Goal: Task Accomplishment & Management: Use online tool/utility

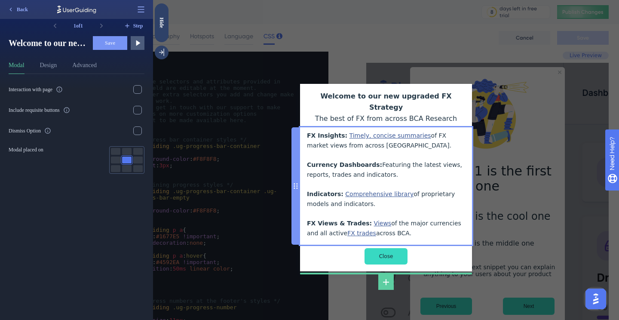
click at [330, 131] on div "FX Insights: Timely, concise summaries of FX market views from across BCA. Curr…" at bounding box center [386, 184] width 158 height 107
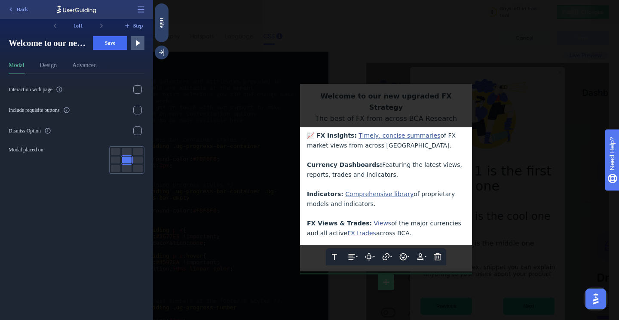
click at [309, 161] on span "Currency Dashboards:" at bounding box center [344, 164] width 75 height 7
click at [308, 190] on span "Indicators:" at bounding box center [325, 193] width 37 height 7
click at [308, 220] on span "FX Views & Trades:" at bounding box center [339, 223] width 65 height 7
click at [333, 209] on div at bounding box center [386, 214] width 158 height 10
click at [313, 220] on span "💹 FX Views & Trades:" at bounding box center [344, 223] width 74 height 7
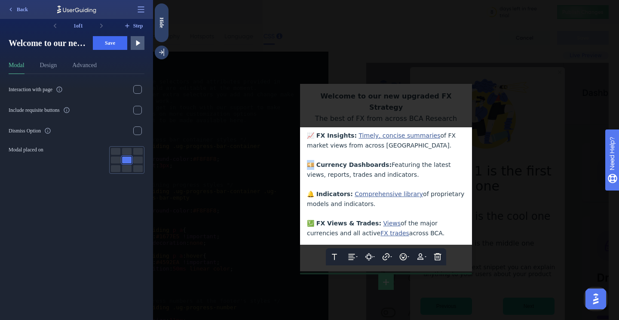
drag, startPoint x: 313, startPoint y: 154, endPoint x: 306, endPoint y: 154, distance: 7.3
click at [306, 154] on div "Text Alignment Paddings Hyperlink Emojis Personalization Delete 📈 FX Insights: …" at bounding box center [386, 185] width 172 height 117
click at [325, 180] on div at bounding box center [386, 185] width 158 height 10
click at [312, 220] on span "💹 FX Views & Trades:" at bounding box center [344, 223] width 74 height 7
click at [496, 209] on div at bounding box center [386, 160] width 466 height 320
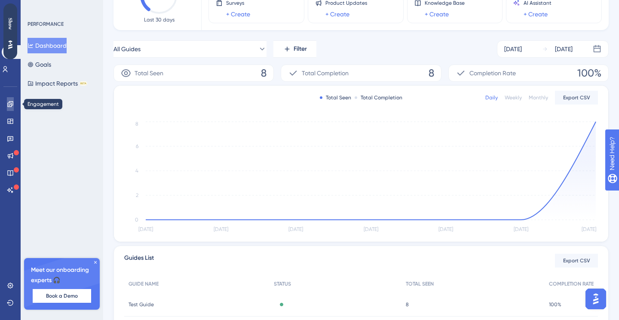
click at [10, 104] on icon at bounding box center [10, 104] width 6 height 6
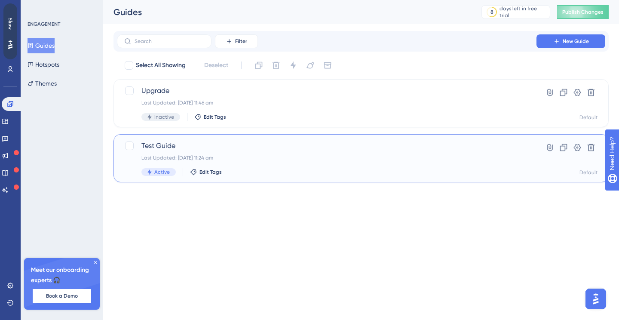
click at [303, 159] on div "Last Updated: 08 Sept 2025 11:24 am" at bounding box center [326, 157] width 370 height 7
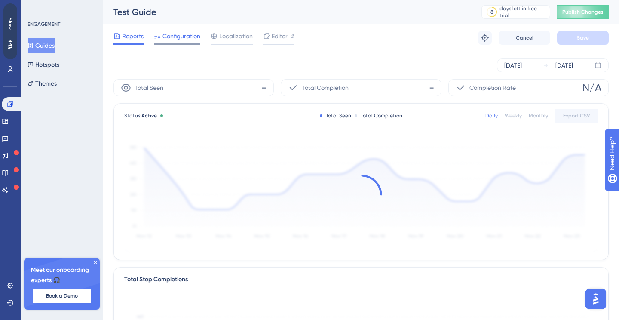
click at [192, 39] on span "Configuration" at bounding box center [181, 36] width 38 height 10
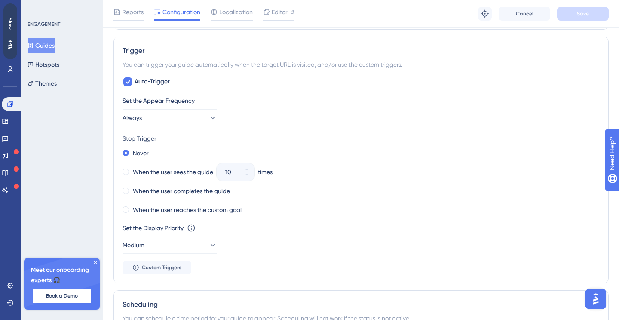
scroll to position [371, 0]
click at [208, 118] on icon at bounding box center [212, 116] width 9 height 9
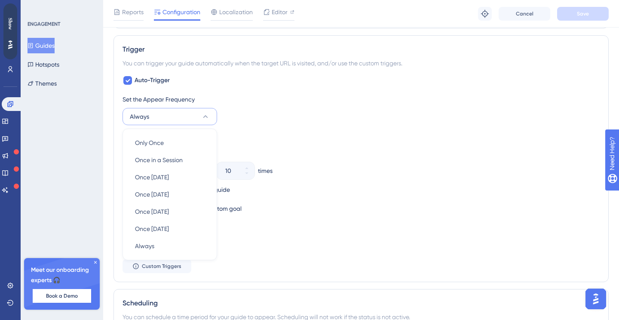
scroll to position [406, 0]
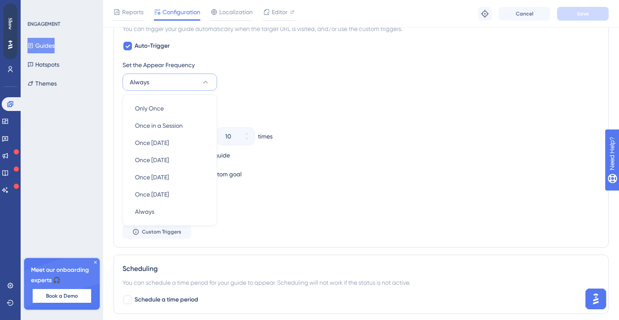
click at [247, 95] on div "Set the Appear Frequency Always Only Once Only Once Once in a Session Once in a…" at bounding box center [360, 149] width 477 height 179
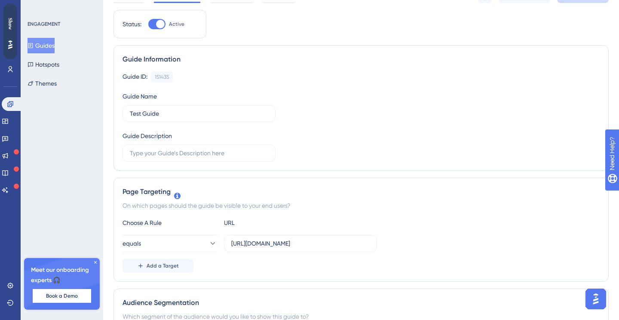
scroll to position [0, 0]
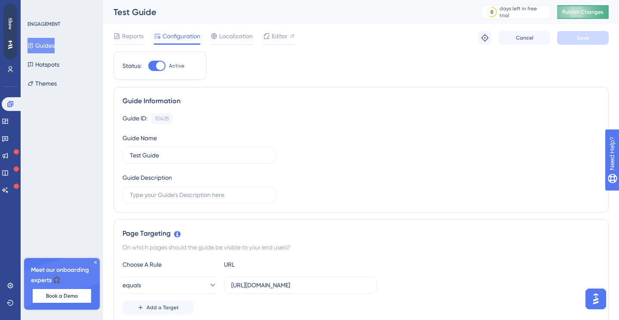
click at [574, 17] on button "Publish Changes" at bounding box center [583, 12] width 52 height 14
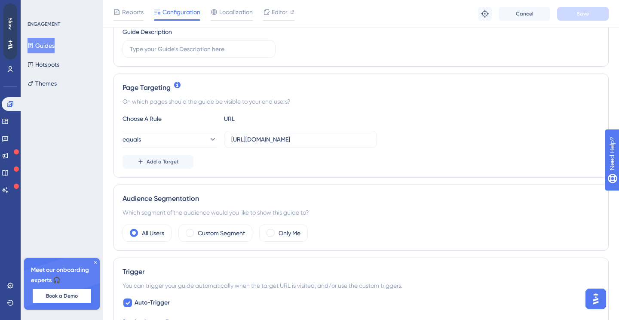
scroll to position [122, 0]
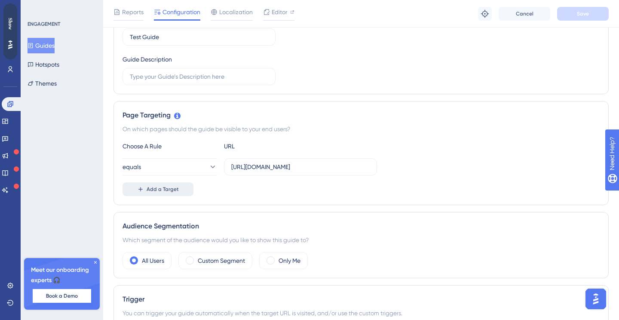
click at [165, 185] on button "Add a Target" at bounding box center [157, 189] width 71 height 14
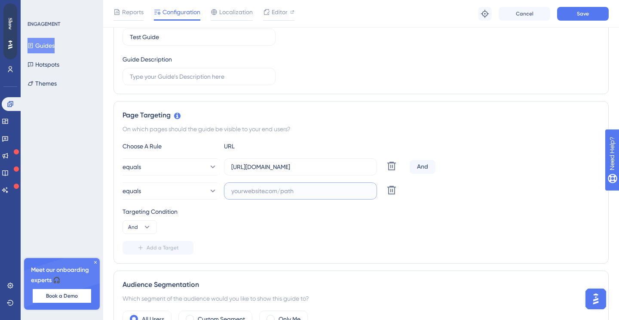
click at [251, 195] on input "text" at bounding box center [300, 190] width 138 height 9
paste input "https://www.bcaresearch.com/reports/reset-timer-12-02-2025/189346"
type input "https://www.bcaresearch.com/reports/reset-timer-12-02-2025/189346"
click at [569, 15] on button "Save" at bounding box center [583, 14] width 52 height 14
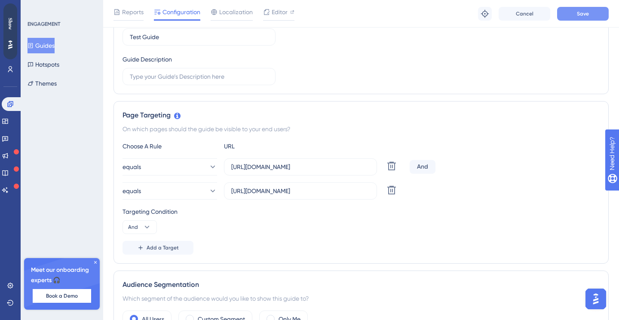
scroll to position [0, 0]
click at [10, 106] on icon at bounding box center [10, 104] width 6 height 6
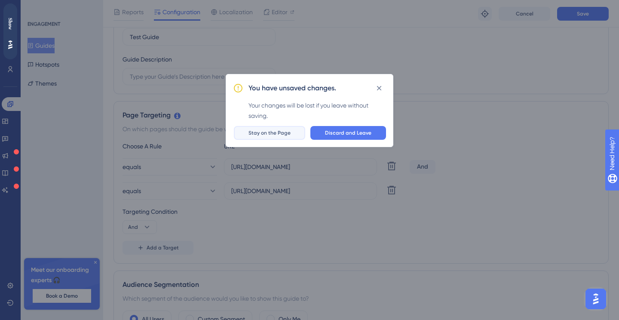
click at [290, 132] on span "Stay on the Page" at bounding box center [269, 132] width 42 height 7
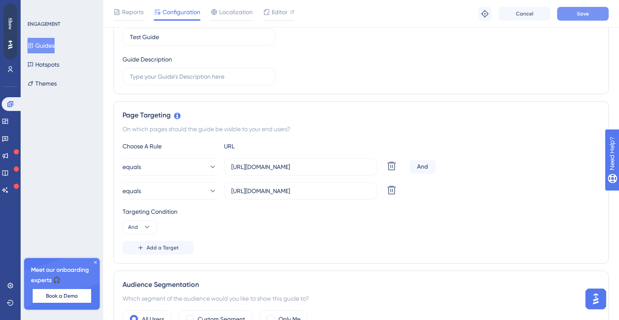
click at [580, 14] on span "Save" at bounding box center [583, 13] width 12 height 7
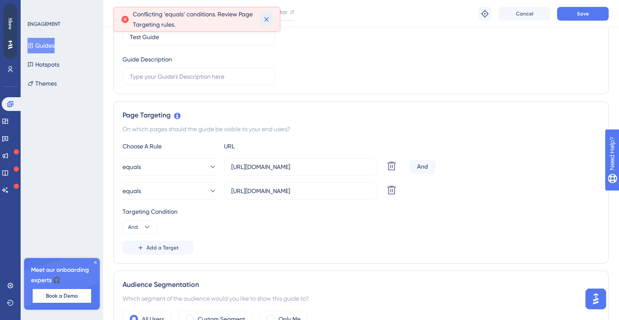
click at [266, 18] on icon at bounding box center [266, 19] width 5 height 5
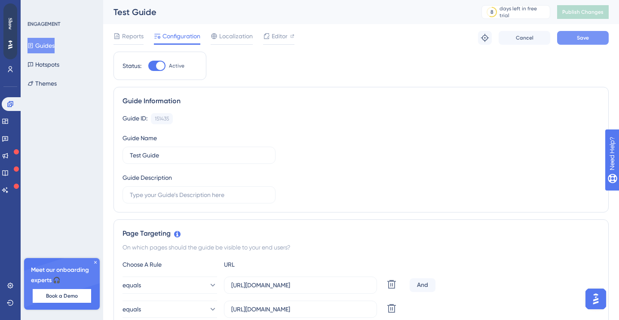
click at [574, 42] on button "Save" at bounding box center [583, 38] width 52 height 14
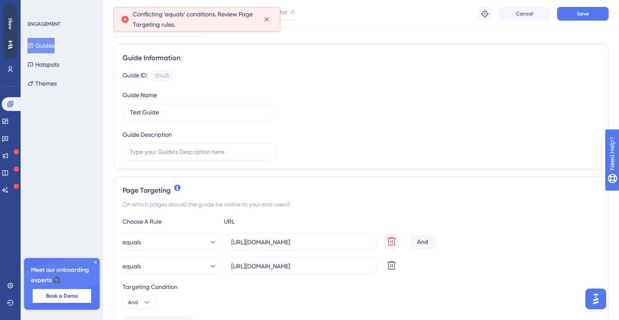
scroll to position [71, 0]
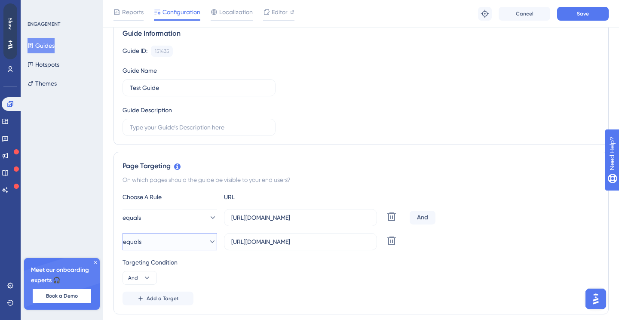
click at [208, 240] on icon at bounding box center [212, 241] width 9 height 9
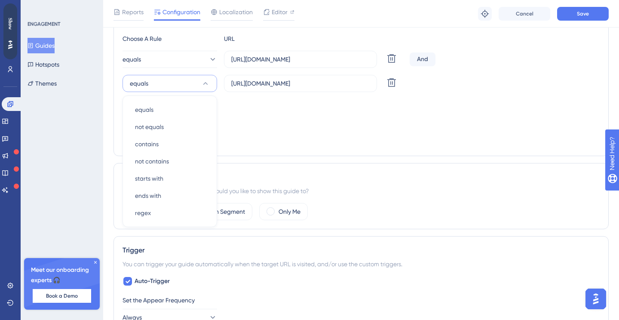
click at [251, 121] on div "Targeting Condition And" at bounding box center [360, 113] width 477 height 28
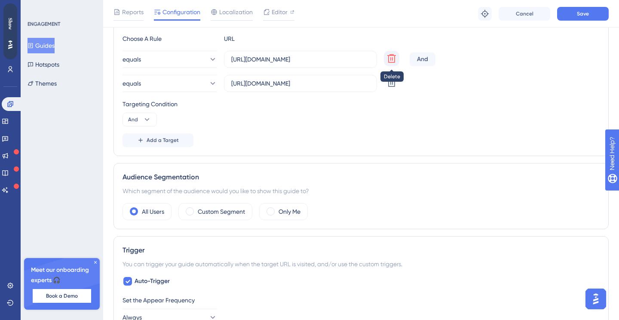
click at [396, 61] on icon at bounding box center [391, 58] width 10 height 10
type input "https://www.bcaresearch.com/reports/reset-timer-12-02-2025/189346"
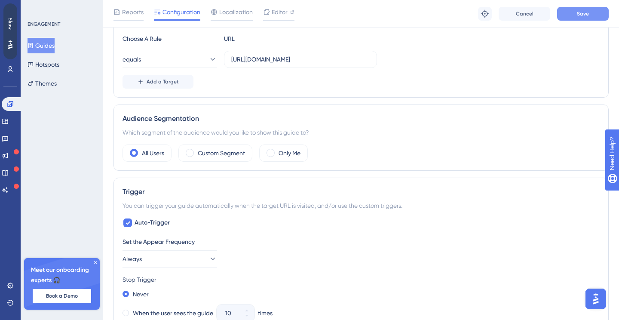
click at [579, 20] on button "Save" at bounding box center [583, 14] width 52 height 14
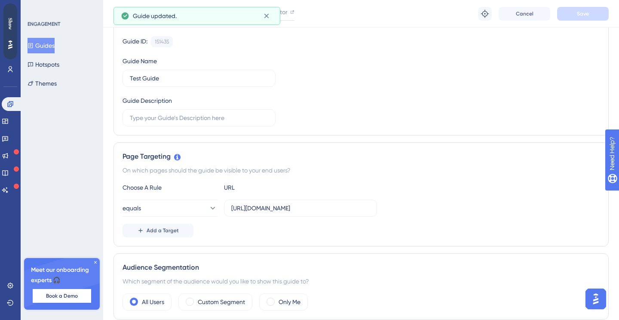
scroll to position [0, 0]
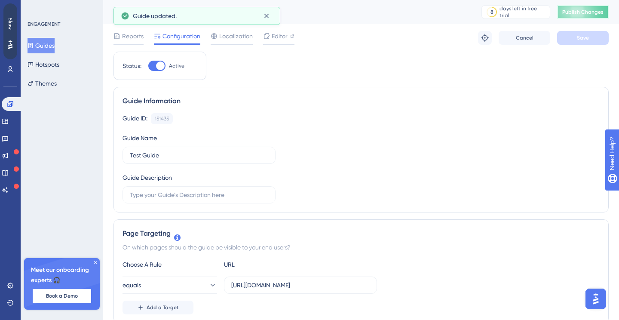
click at [570, 11] on span "Publish Changes" at bounding box center [582, 12] width 41 height 7
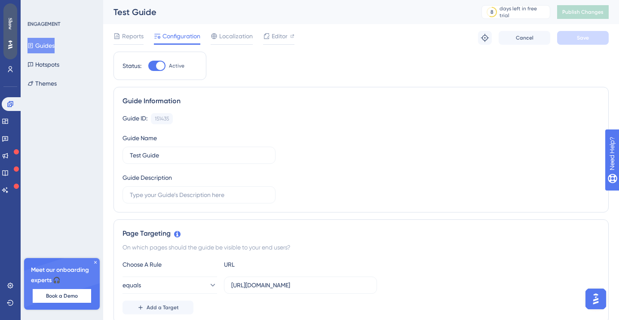
click at [11, 36] on div "Show" at bounding box center [10, 31] width 14 height 56
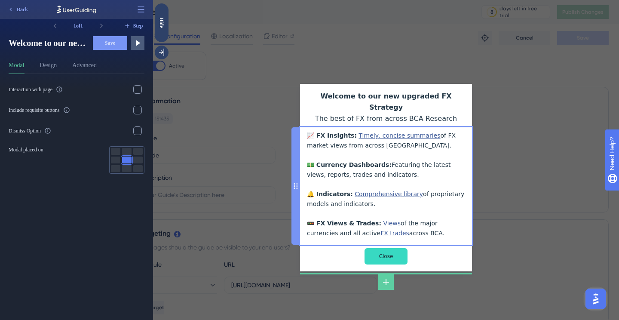
click at [321, 134] on div "📈 FX Insights: Timely, concise summaries of FX market views from across BCA. 💵 …" at bounding box center [386, 184] width 158 height 107
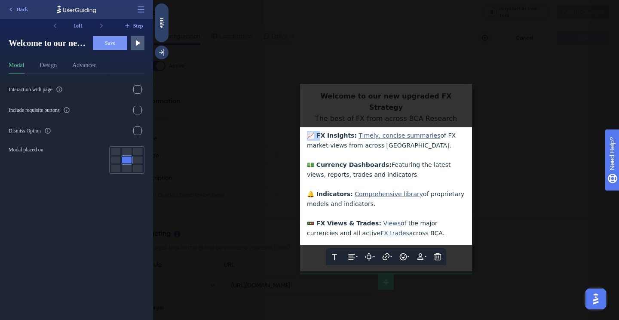
drag, startPoint x: 316, startPoint y: 127, endPoint x: 304, endPoint y: 127, distance: 12.5
click at [304, 127] on div "Text Alignment Paddings Hyperlink Emojis Personalization Delete 📈 FX Insights: …" at bounding box center [386, 185] width 172 height 117
click at [321, 132] on span "📈 FX Insights:" at bounding box center [332, 135] width 50 height 7
click at [314, 132] on span "📈 FX Insights:" at bounding box center [332, 135] width 50 height 7
click at [316, 161] on span "💵 Currency Dashboards:" at bounding box center [349, 164] width 85 height 7
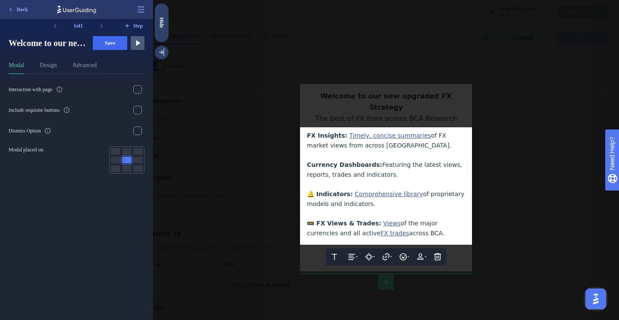
click at [315, 190] on span "🔔 Indicators:" at bounding box center [330, 193] width 46 height 7
click at [314, 220] on span "🚥 FX Views & Trades:" at bounding box center [344, 223] width 74 height 7
click at [492, 140] on div at bounding box center [386, 160] width 466 height 320
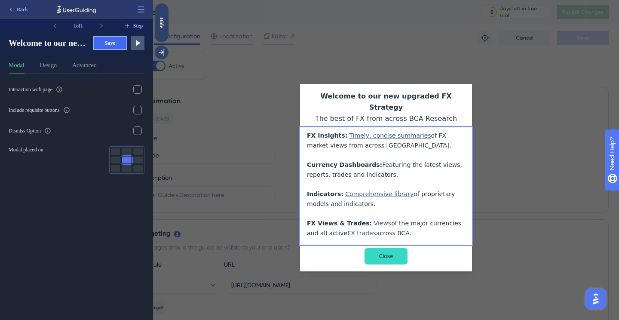
click at [110, 45] on span "Save" at bounding box center [110, 43] width 10 height 7
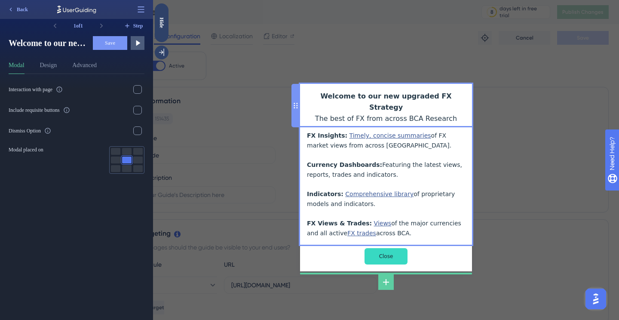
click at [452, 99] on div "Welcome to our new upgraded FX Strategy The best of FX from across BCA Research" at bounding box center [386, 108] width 158 height 34
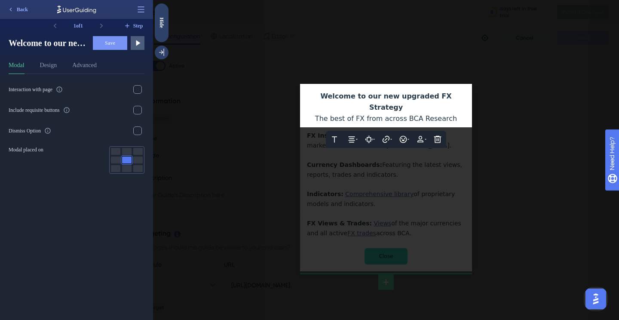
click at [471, 132] on div at bounding box center [386, 160] width 466 height 320
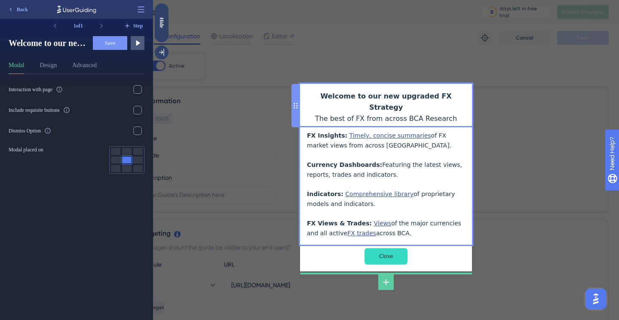
click at [462, 110] on div "Welcome to our new upgraded FX Strategy The best of FX from across BCA Research" at bounding box center [386, 108] width 158 height 34
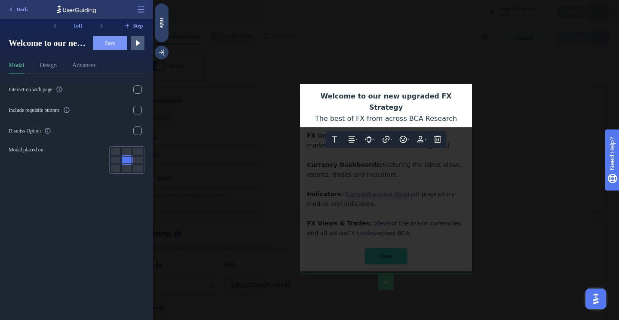
click at [456, 113] on div "The best of FX from across BCA Research" at bounding box center [386, 118] width 158 height 11
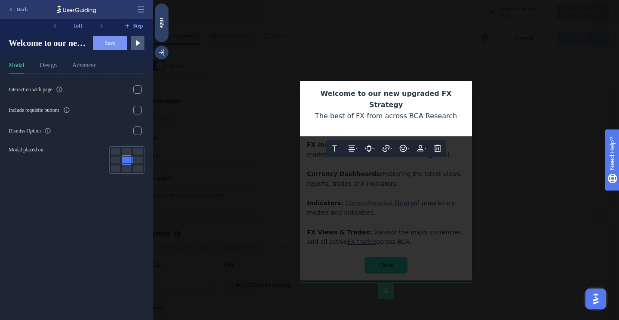
click at [501, 141] on div at bounding box center [386, 160] width 466 height 320
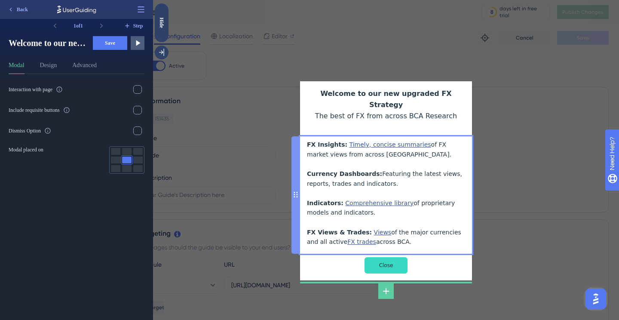
click at [415, 234] on div "FX Insights: Timely, concise summaries of FX market views from across BCA. Curr…" at bounding box center [386, 193] width 158 height 107
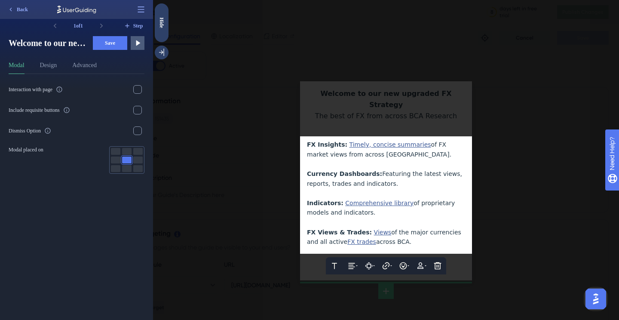
click at [399, 234] on div "FX Views & Trades: Views of the major currencies and all active FX trades acros…" at bounding box center [386, 236] width 158 height 19
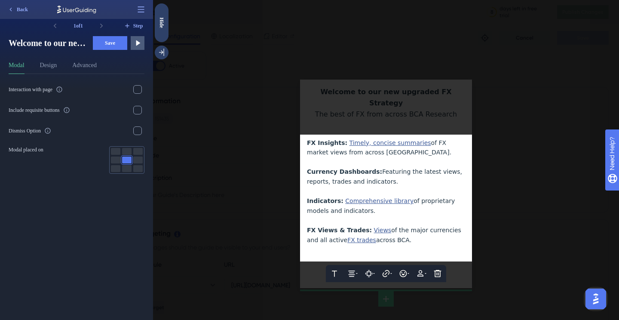
click at [490, 211] on div at bounding box center [386, 160] width 466 height 320
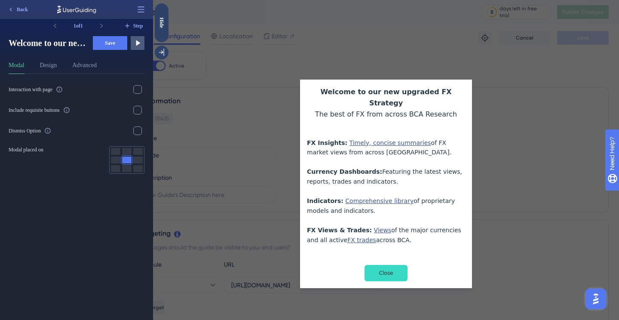
click at [121, 43] on button "Save" at bounding box center [110, 43] width 34 height 14
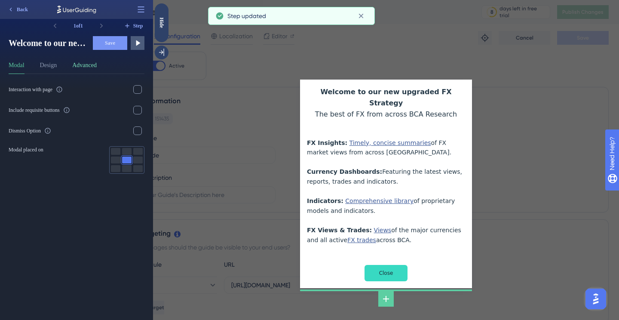
click at [76, 63] on button "Advanced" at bounding box center [84, 67] width 24 height 14
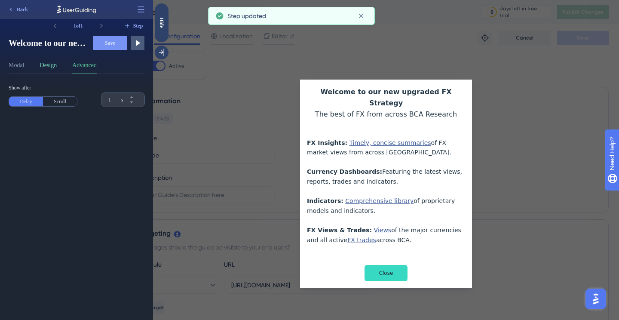
click at [53, 61] on button "Design" at bounding box center [48, 67] width 17 height 14
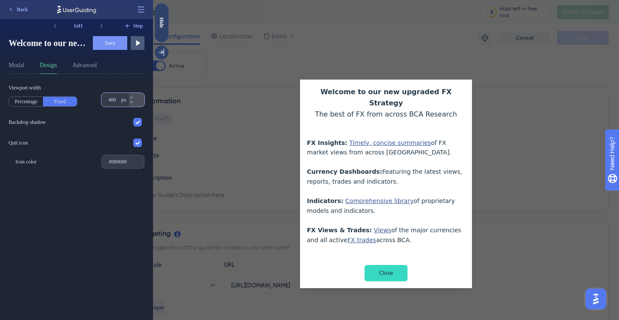
drag, startPoint x: 111, startPoint y: 99, endPoint x: 103, endPoint y: 99, distance: 8.6
click at [103, 99] on div "400 px" at bounding box center [115, 100] width 28 height 14
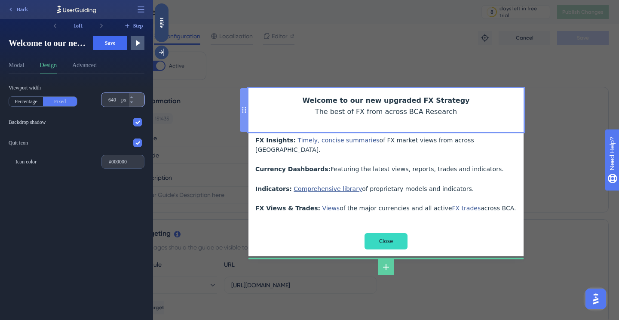
type input "640"
click at [462, 110] on div "Welcome to our new upgraded FX Strategy The best of FX from across BCA Research" at bounding box center [385, 112] width 261 height 34
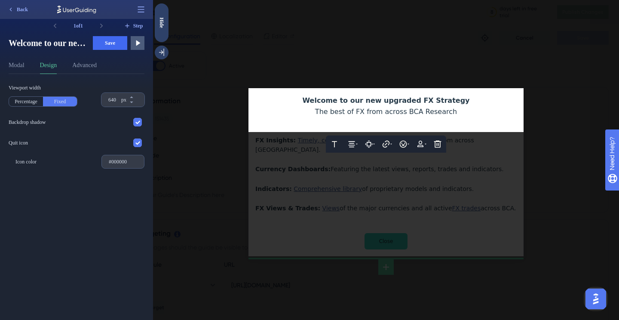
click at [279, 66] on div at bounding box center [386, 160] width 466 height 320
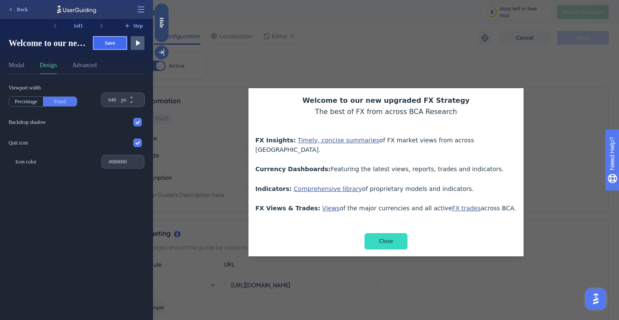
click at [116, 46] on button "Save" at bounding box center [110, 43] width 34 height 14
click at [165, 24] on div "Hide" at bounding box center [162, 22] width 14 height 11
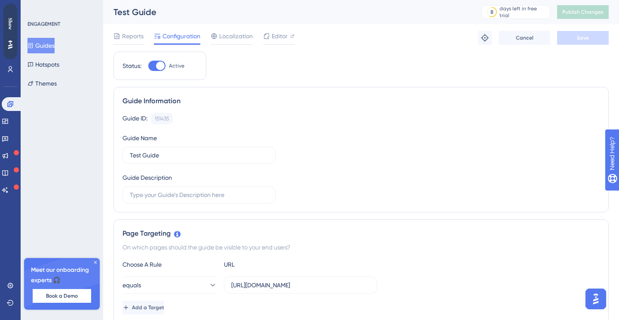
click at [250, 88] on div "Guide Information Guide ID: 151435 Copy Guide Name Test Guide Guide Description" at bounding box center [360, 149] width 495 height 125
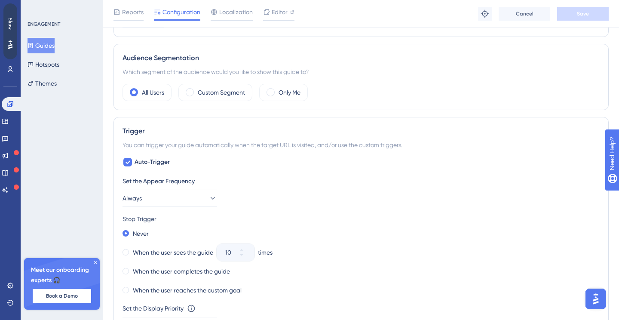
scroll to position [271, 0]
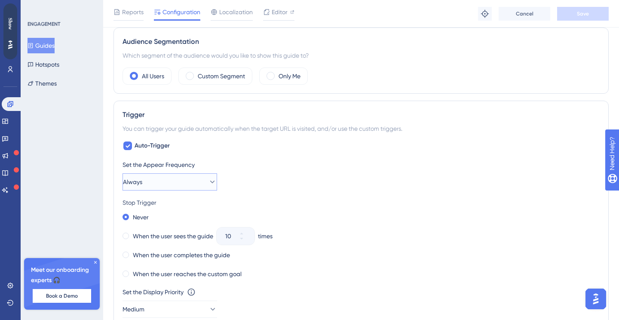
click at [192, 186] on button "Always" at bounding box center [169, 181] width 95 height 17
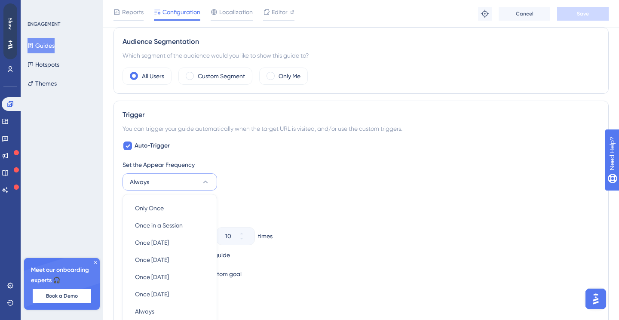
scroll to position [406, 0]
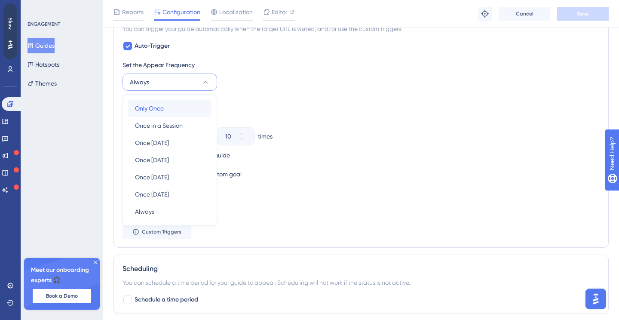
click at [188, 106] on div "Only Once Only Once" at bounding box center [170, 108] width 70 height 17
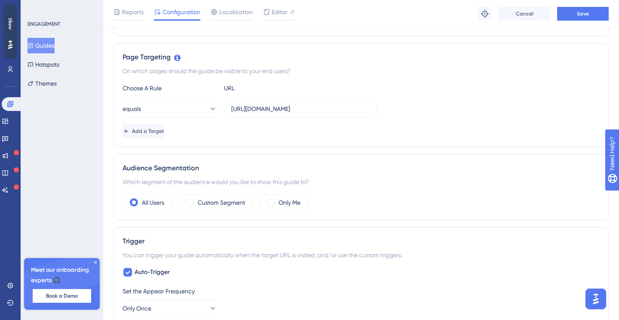
scroll to position [154, 0]
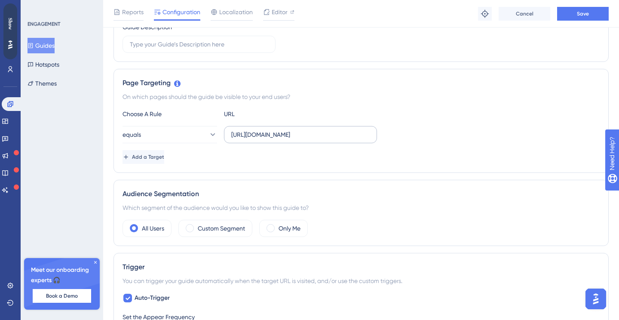
click at [285, 128] on label "https://www.bcaresearch.com/reports/reset-timer-12-02-2025/189346" at bounding box center [300, 134] width 153 height 17
click at [285, 130] on input "https://www.bcaresearch.com/reports/reset-timer-12-02-2025/189346" at bounding box center [300, 134] width 138 height 9
paste input "site/forx/home"
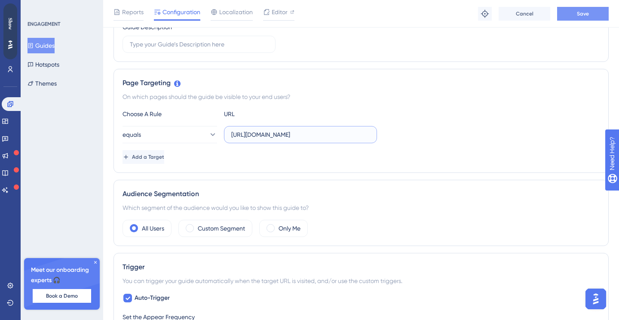
type input "https://www.bcaresearch.com/site/forx/home"
click at [585, 15] on span "Save" at bounding box center [583, 13] width 12 height 7
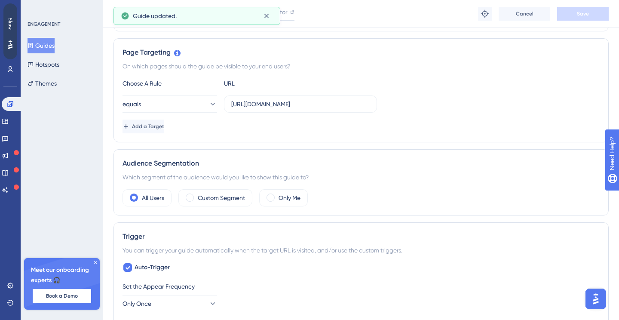
scroll to position [228, 0]
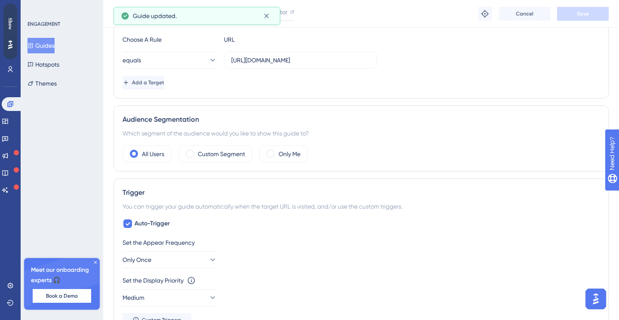
click at [95, 264] on icon at bounding box center [95, 262] width 5 height 5
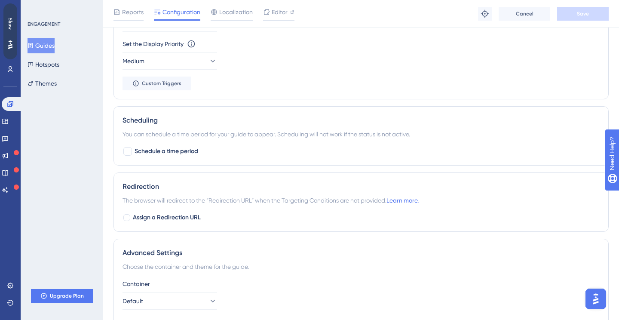
scroll to position [0, 0]
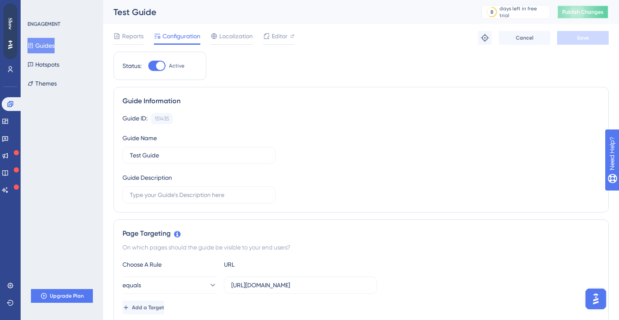
click at [587, 9] on span "Publish Changes" at bounding box center [582, 12] width 41 height 7
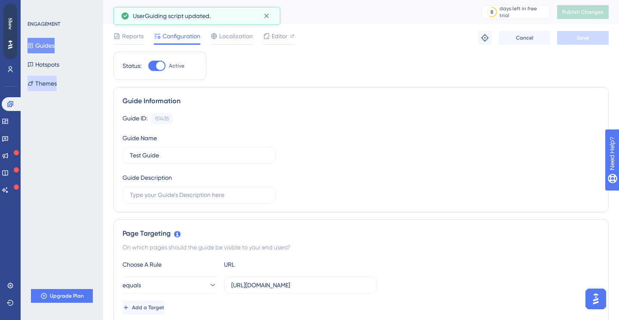
click at [49, 86] on button "Themes" at bounding box center [42, 83] width 29 height 15
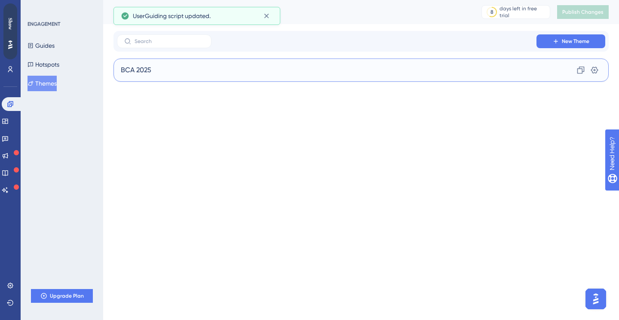
click at [208, 68] on div "BCA 2025 Clone Settings" at bounding box center [360, 69] width 495 height 23
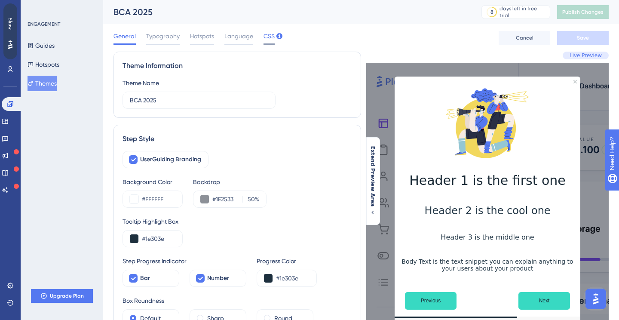
click at [263, 40] on span "CSS" at bounding box center [268, 36] width 11 height 10
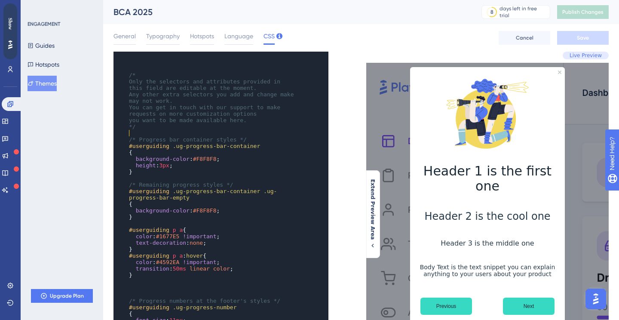
click at [160, 130] on pre "​" at bounding box center [212, 133] width 171 height 6
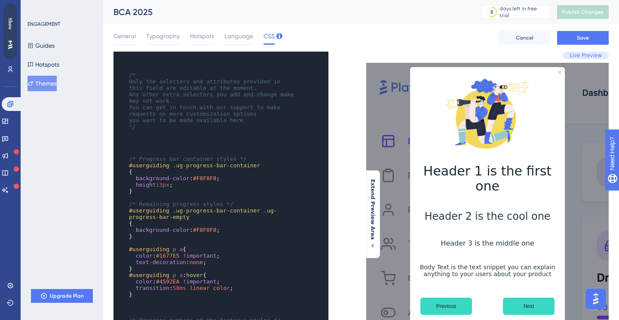
paste textarea "Code editor"
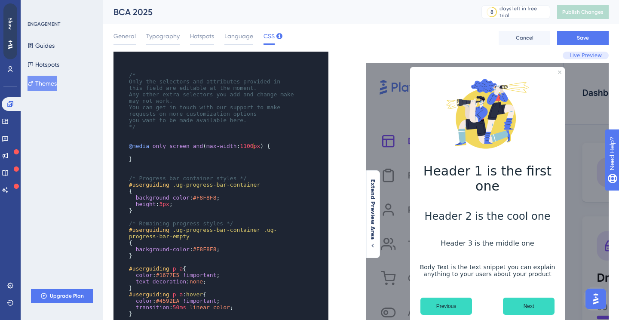
click at [252, 146] on span "1100px" at bounding box center [250, 146] width 20 height 6
click at [165, 154] on pre "​" at bounding box center [212, 152] width 171 height 6
type textarea "#userguiding"
drag, startPoint x: 168, startPoint y: 184, endPoint x: 129, endPoint y: 184, distance: 39.5
click at [129, 184] on span "#userguiding" at bounding box center [149, 184] width 40 height 6
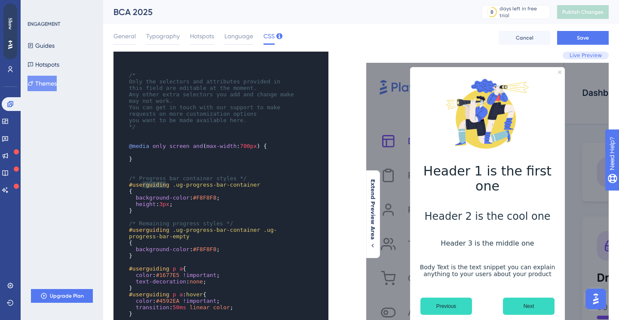
type textarea "serguidin"
drag, startPoint x: 167, startPoint y: 186, endPoint x: 134, endPoint y: 185, distance: 33.1
click at [134, 185] on span "#userguiding" at bounding box center [149, 184] width 40 height 6
type textarea "#userguiding"
drag, startPoint x: 168, startPoint y: 186, endPoint x: 128, endPoint y: 186, distance: 40.0
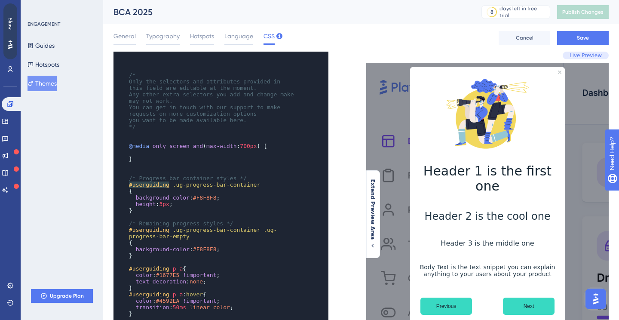
click at [129, 186] on span "#userguiding" at bounding box center [149, 184] width 40 height 6
click at [147, 153] on pre at bounding box center [212, 152] width 171 height 6
paste textarea "Code editor"
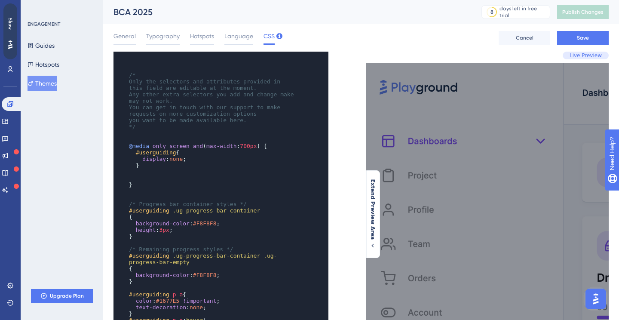
click at [145, 176] on pre "​" at bounding box center [212, 178] width 171 height 6
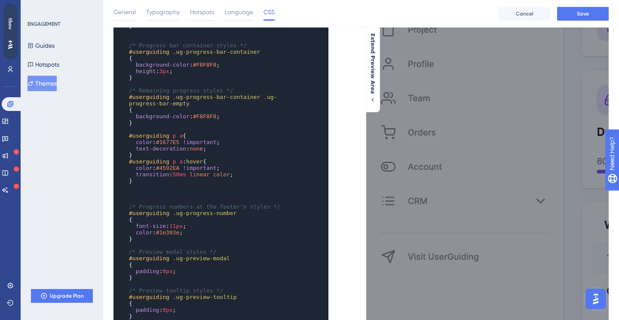
scroll to position [64, 0]
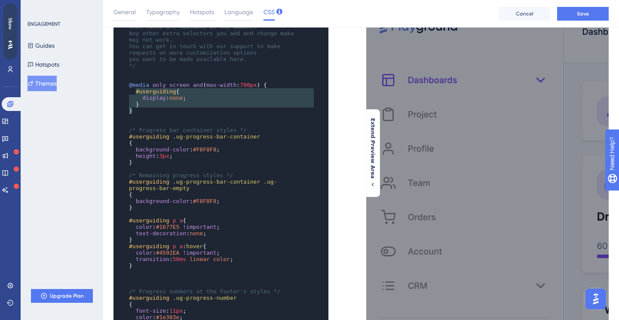
type textarea "@media only screen and (max-width: 700px) { #userguiding { display: none; } }"
drag, startPoint x: 141, startPoint y: 113, endPoint x: 133, endPoint y: 77, distance: 36.5
click at [133, 77] on div "​ /* Only the selectors and attributes provided in this field are editable at t…" at bounding box center [212, 274] width 171 height 541
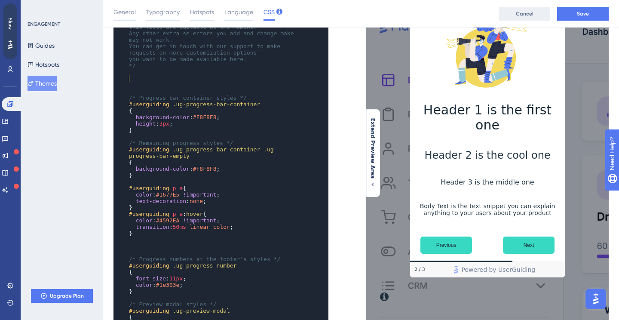
click at [531, 7] on button "Cancel" at bounding box center [524, 14] width 52 height 14
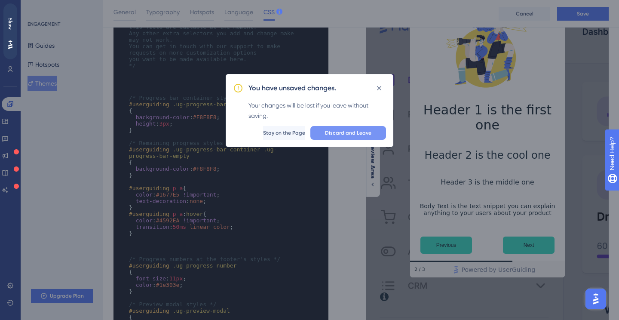
click at [334, 131] on span "Discard and Leave" at bounding box center [348, 132] width 46 height 7
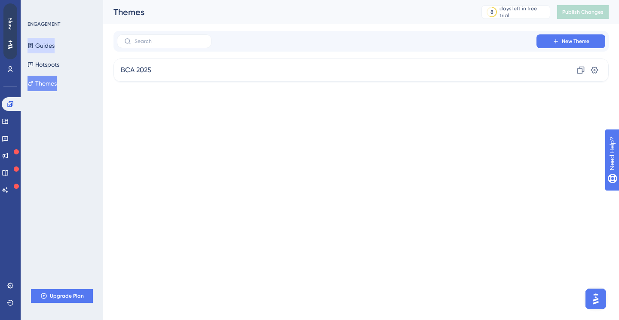
click at [54, 44] on button "Guides" at bounding box center [41, 45] width 27 height 15
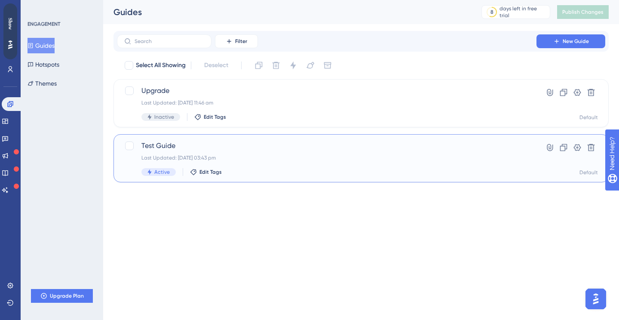
click at [265, 149] on span "Test Guide" at bounding box center [326, 146] width 370 height 10
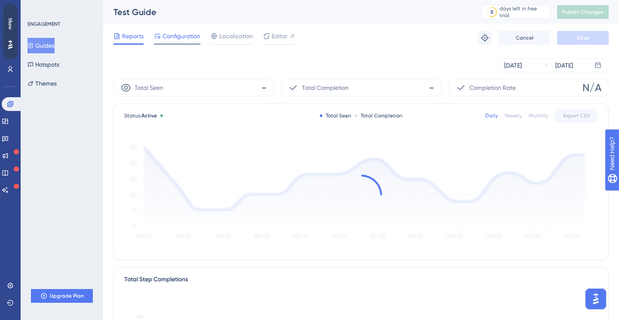
click at [186, 39] on span "Configuration" at bounding box center [181, 36] width 38 height 10
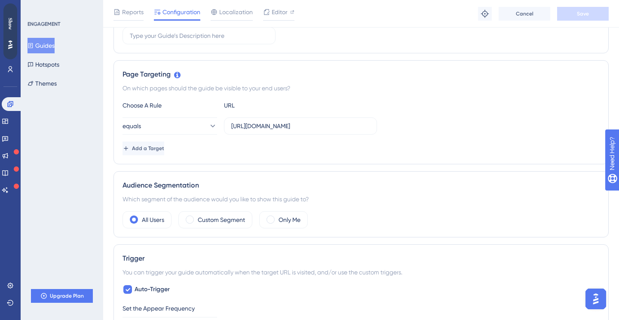
scroll to position [210, 0]
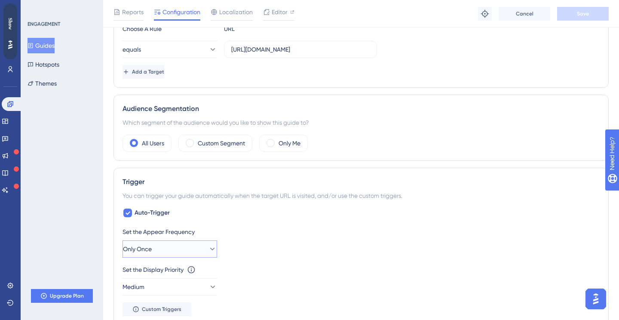
click at [160, 248] on button "Only Once" at bounding box center [169, 248] width 95 height 17
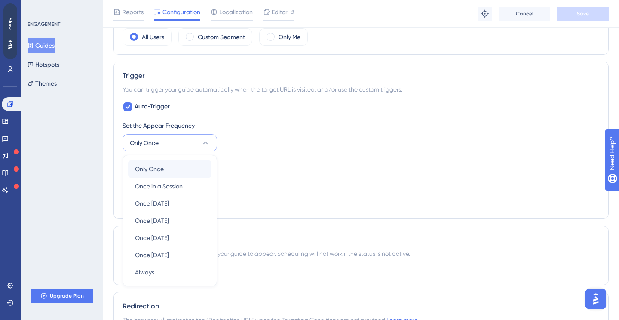
scroll to position [321, 0]
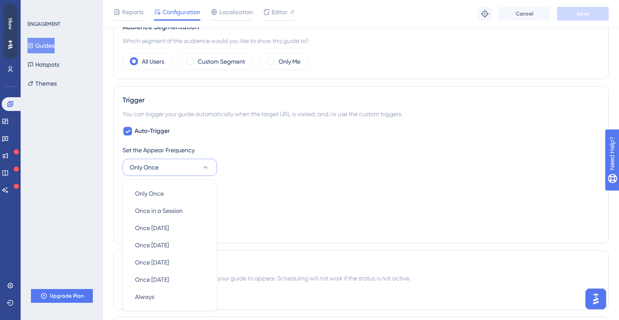
click at [229, 139] on div "Auto-Trigger Set the Appear Frequency Only Once Only Once Only Once Once in a S…" at bounding box center [360, 180] width 477 height 108
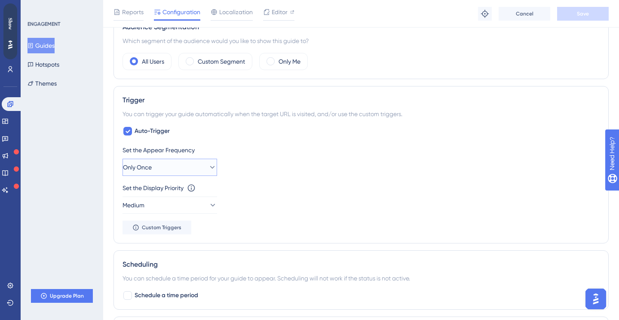
click at [182, 170] on button "Only Once" at bounding box center [169, 167] width 95 height 17
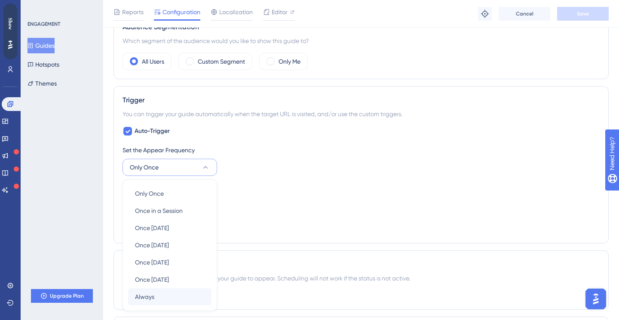
scroll to position [406, 0]
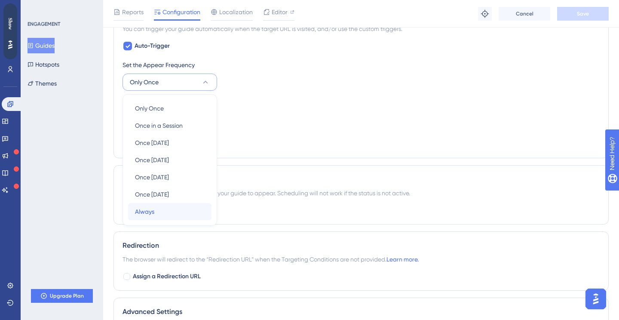
click at [168, 208] on div "Always Always" at bounding box center [170, 211] width 70 height 17
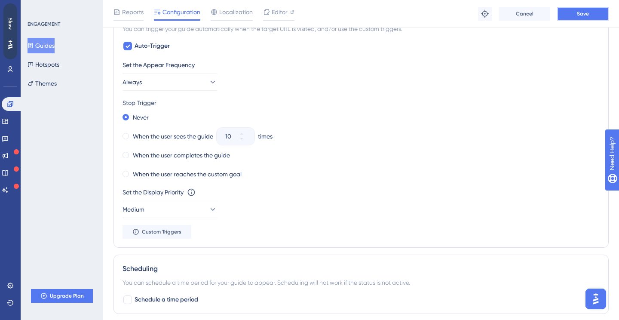
click at [579, 9] on button "Save" at bounding box center [583, 14] width 52 height 14
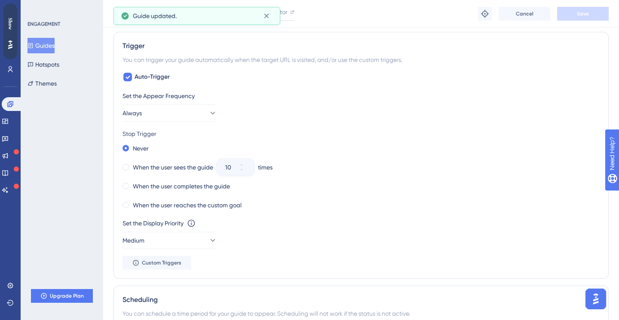
scroll to position [0, 0]
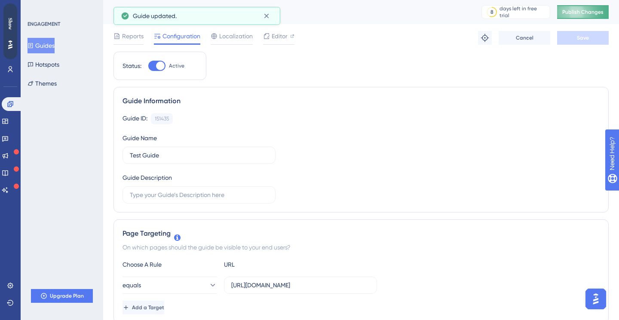
click at [586, 5] on button "Publish Changes" at bounding box center [583, 12] width 52 height 14
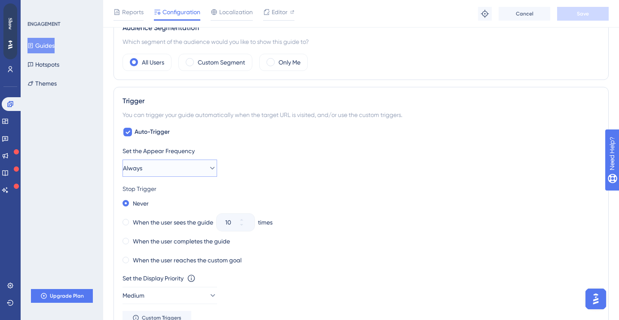
click at [165, 170] on button "Always" at bounding box center [169, 167] width 95 height 17
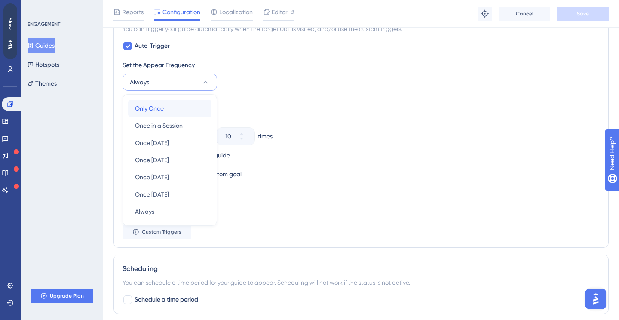
click at [167, 107] on div "Only Once Only Once" at bounding box center [170, 108] width 70 height 17
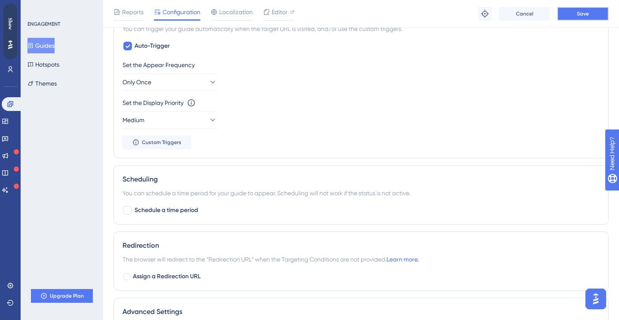
click at [577, 13] on span "Save" at bounding box center [583, 13] width 12 height 7
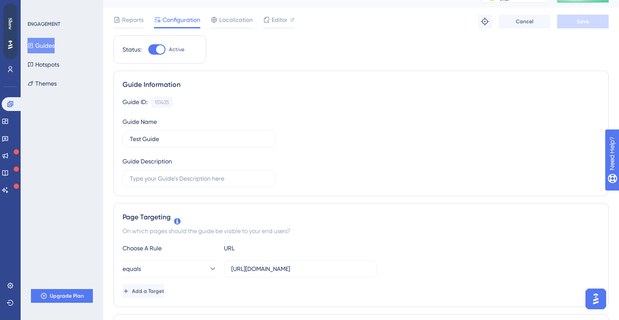
scroll to position [0, 0]
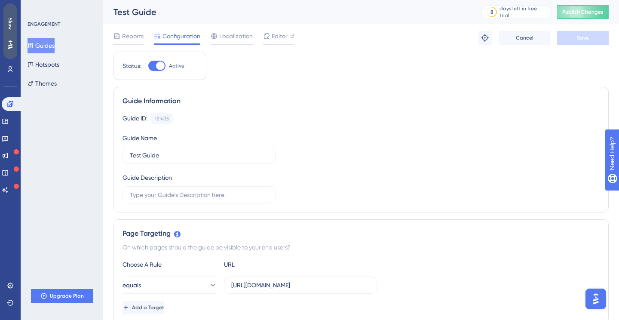
click at [12, 23] on div "Show" at bounding box center [10, 24] width 14 height 12
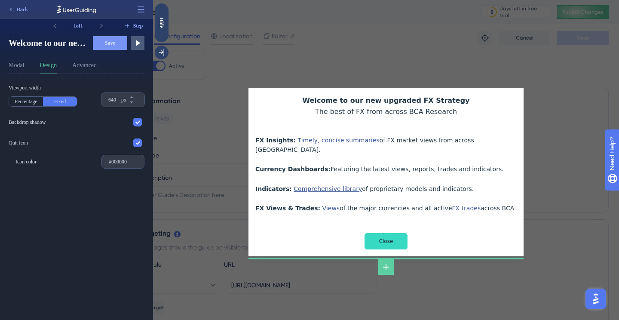
click at [214, 78] on div "Welcome to our new upgraded FX Strategy The best of FX from across BCA Research…" at bounding box center [386, 160] width 466 height 320
click at [160, 24] on div "Hide" at bounding box center [162, 22] width 14 height 11
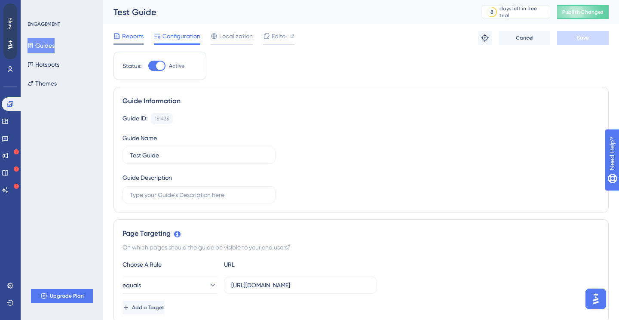
click at [128, 37] on span "Reports" at bounding box center [132, 36] width 21 height 10
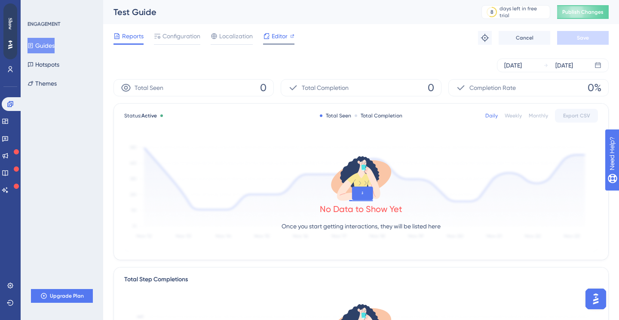
click at [273, 39] on span "Editor" at bounding box center [280, 36] width 16 height 10
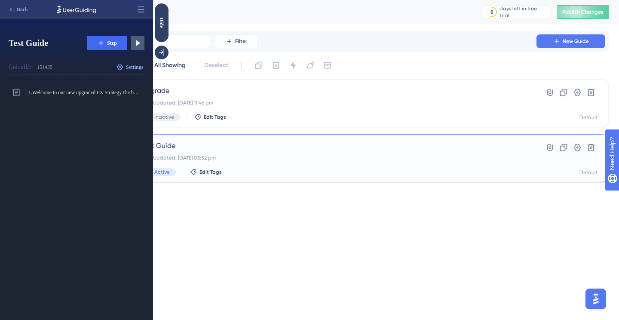
click at [328, 168] on div "Test Guide Last Updated: [DATE] 03:52 pm Active Edit Tags" at bounding box center [326, 158] width 370 height 35
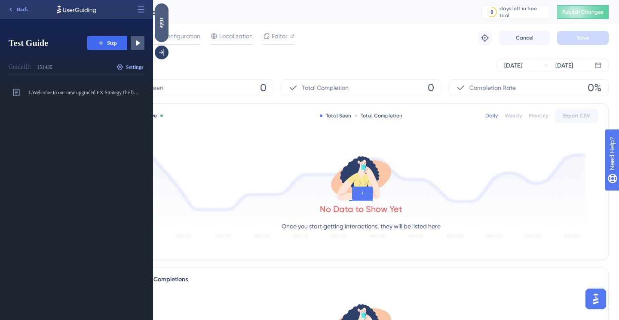
click at [159, 28] on div "Hide" at bounding box center [162, 22] width 14 height 39
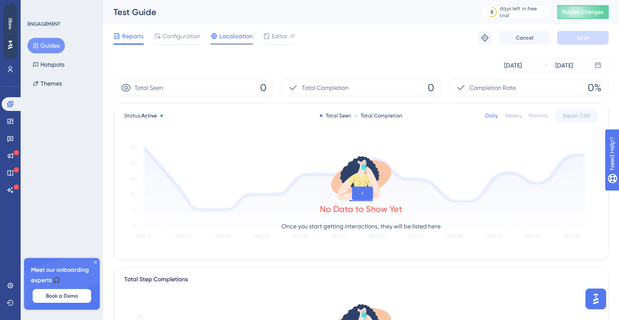
click at [239, 37] on span "Localization" at bounding box center [236, 36] width 34 height 10
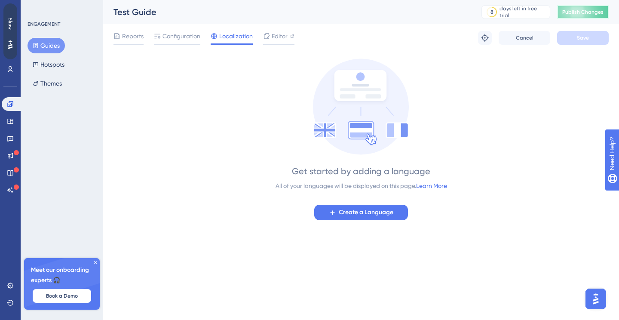
click at [569, 16] on button "Publish Changes" at bounding box center [583, 12] width 52 height 14
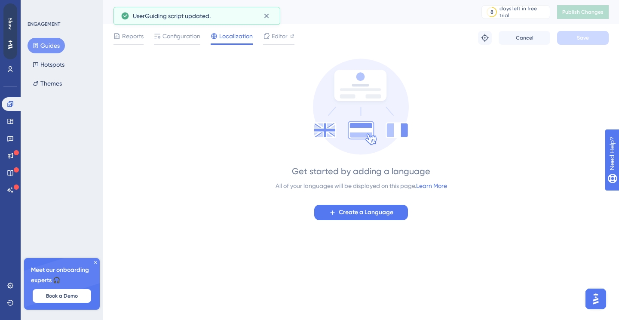
click at [117, 30] on div "Reports Configuration Localization Editor Troubleshoot Cancel Save" at bounding box center [360, 38] width 495 height 28
click at [124, 35] on span "Reports" at bounding box center [132, 36] width 21 height 10
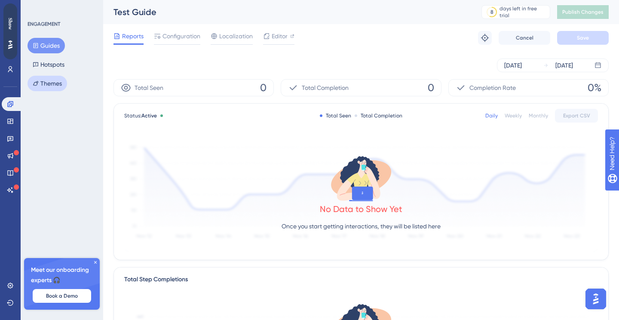
click at [59, 83] on button "Themes" at bounding box center [48, 83] width 40 height 15
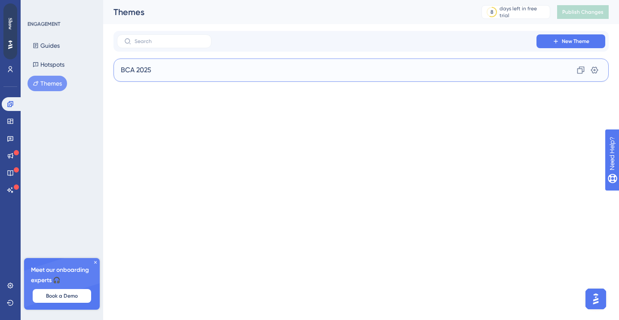
click at [256, 62] on div "BCA 2025 Clone Settings" at bounding box center [360, 69] width 495 height 23
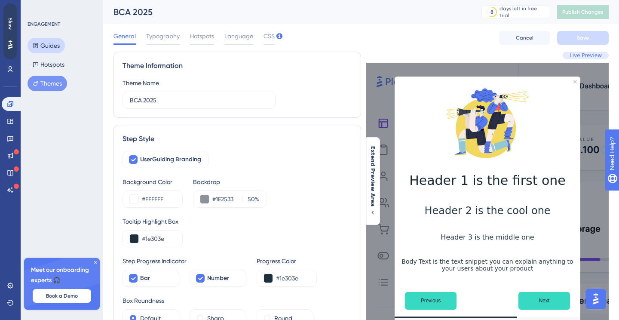
click at [49, 41] on button "Guides" at bounding box center [46, 45] width 37 height 15
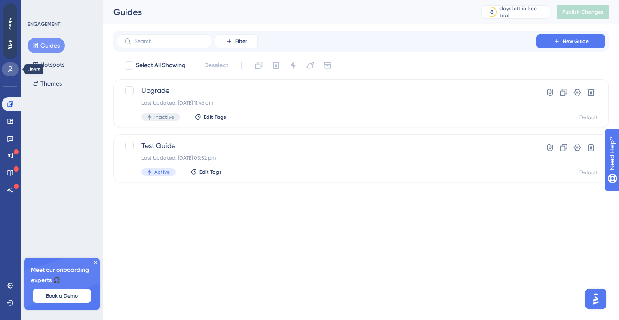
click at [14, 71] on link at bounding box center [10, 69] width 17 height 14
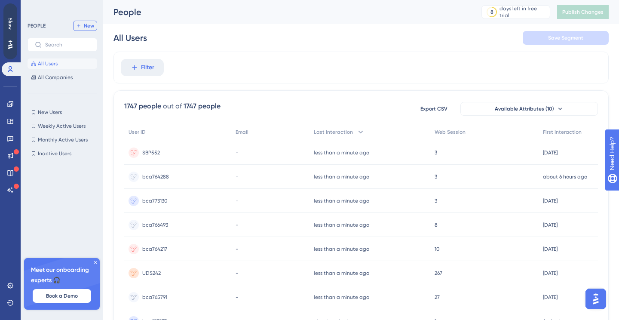
click at [87, 26] on span "New" at bounding box center [89, 25] width 10 height 7
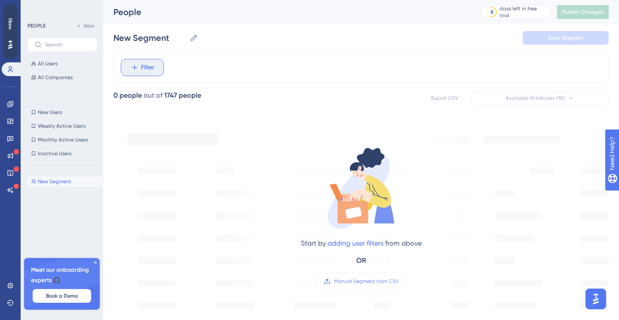
click at [149, 64] on span "Filter" at bounding box center [147, 67] width 13 height 10
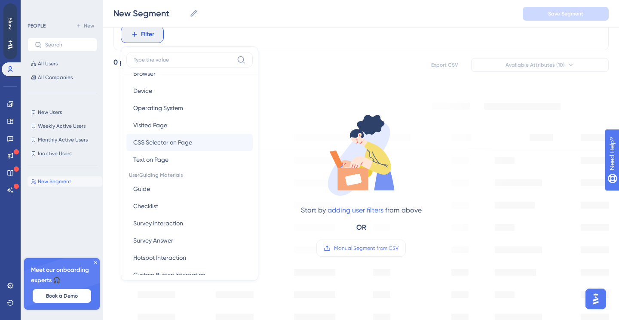
scroll to position [47, 0]
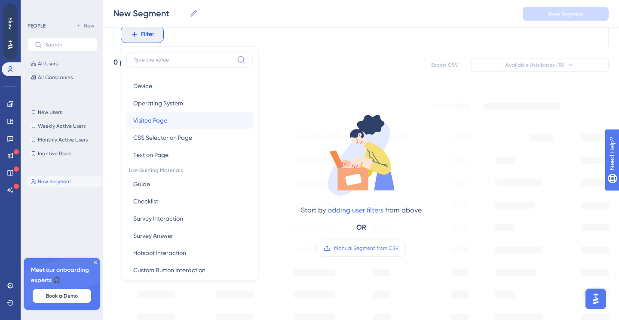
click at [182, 118] on button "Visited Page Visited Page" at bounding box center [189, 120] width 126 height 17
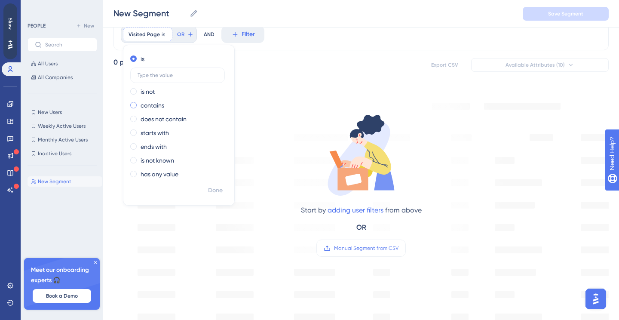
click at [162, 101] on label "contains" at bounding box center [153, 105] width 24 height 10
paste input "site/forx/"
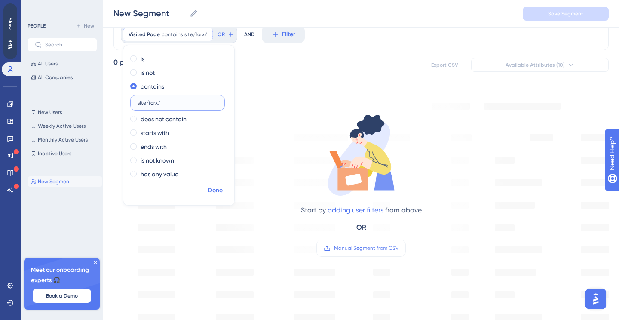
type input "site/forx/"
click at [216, 189] on span "Done" at bounding box center [215, 190] width 15 height 10
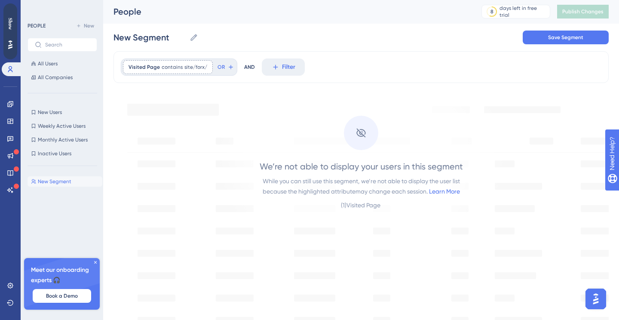
scroll to position [0, 0]
click at [551, 37] on span "Save Segment" at bounding box center [565, 37] width 35 height 7
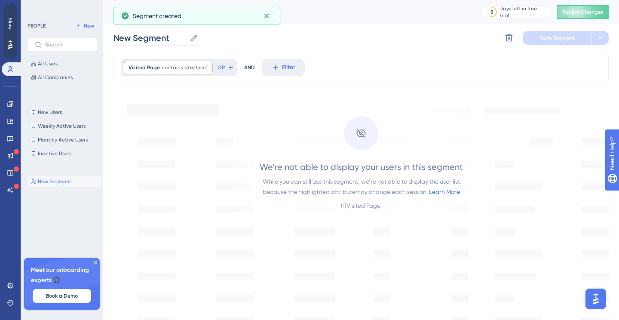
click at [197, 39] on icon at bounding box center [193, 38] width 9 height 9
click at [186, 39] on input "New Segment" at bounding box center [149, 38] width 73 height 12
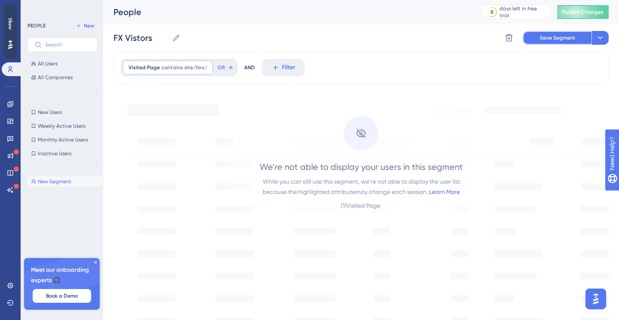
click at [559, 37] on span "Save Segment" at bounding box center [557, 37] width 35 height 7
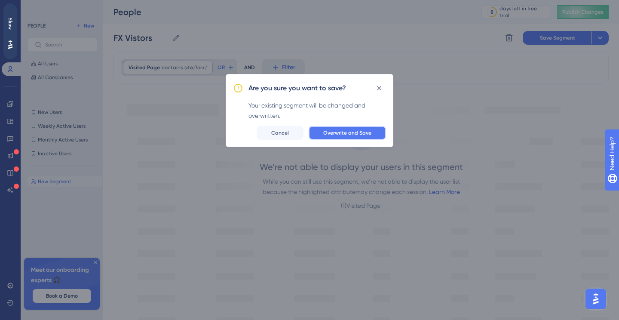
click at [335, 132] on span "Overwrite and Save" at bounding box center [347, 132] width 48 height 7
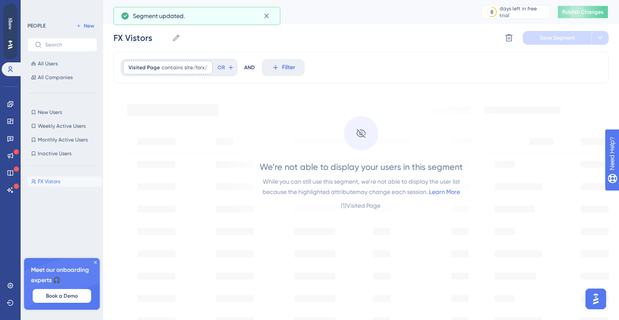
click at [580, 11] on span "Publish Changes" at bounding box center [582, 12] width 41 height 7
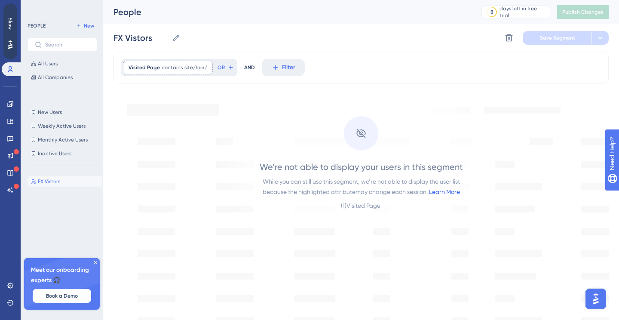
click at [444, 190] on link "Learn More" at bounding box center [444, 191] width 31 height 7
click at [94, 262] on icon at bounding box center [95, 262] width 5 height 5
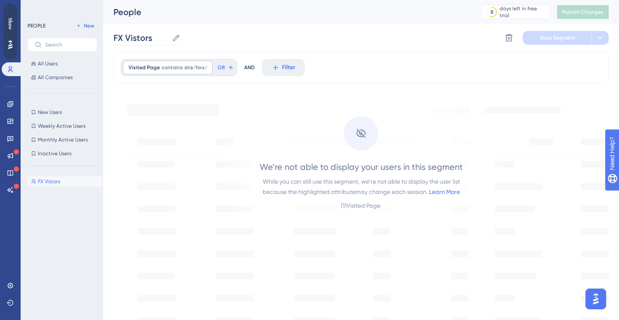
click at [173, 33] on label "FX Vistors FX Vistors" at bounding box center [146, 37] width 67 height 15
click at [168, 33] on input "FX Vistors" at bounding box center [140, 38] width 55 height 12
click at [140, 39] on input "FX Vistors" at bounding box center [140, 38] width 55 height 12
click at [138, 38] on input "FX Vistors" at bounding box center [140, 38] width 55 height 12
click at [135, 37] on input "FX Vistors" at bounding box center [140, 38] width 55 height 12
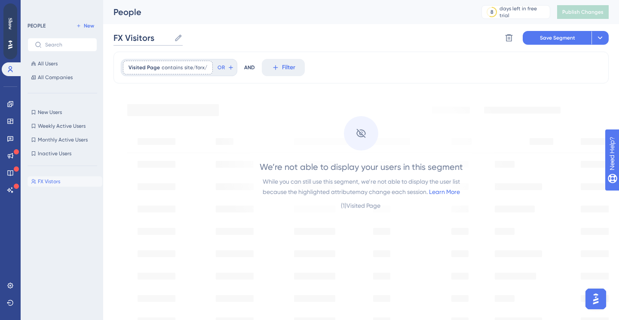
type input "FX Visitors"
